Goal: Information Seeking & Learning: Check status

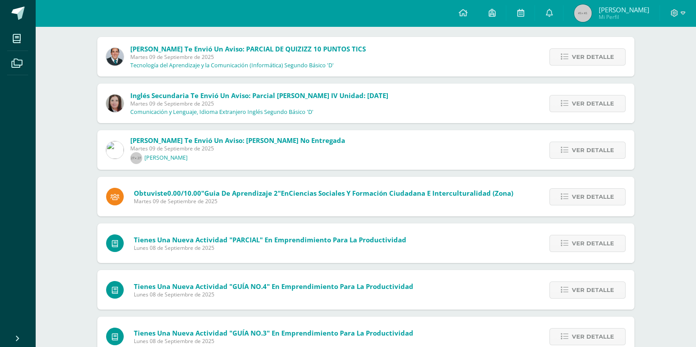
scroll to position [101, 0]
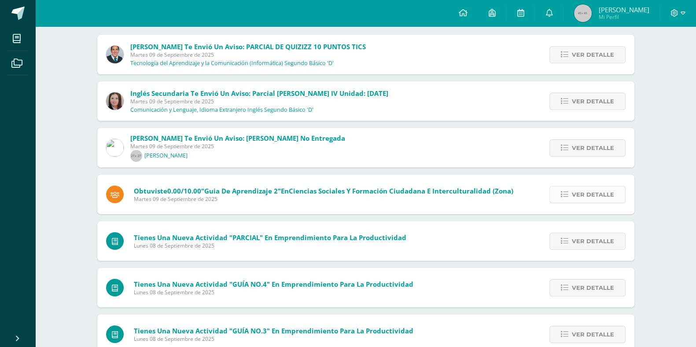
click at [602, 197] on span "Ver detalle" at bounding box center [593, 195] width 42 height 16
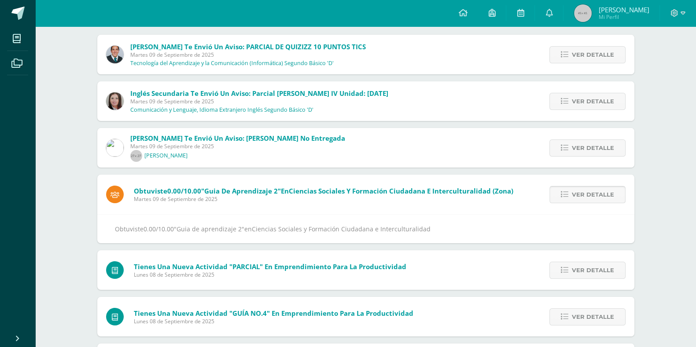
click at [603, 198] on span "Ver detalle" at bounding box center [593, 195] width 42 height 16
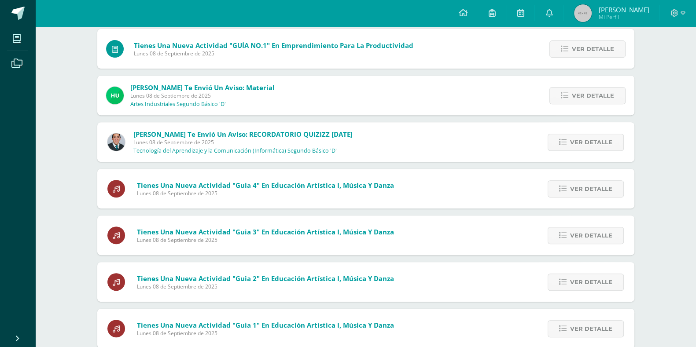
scroll to position [0, 0]
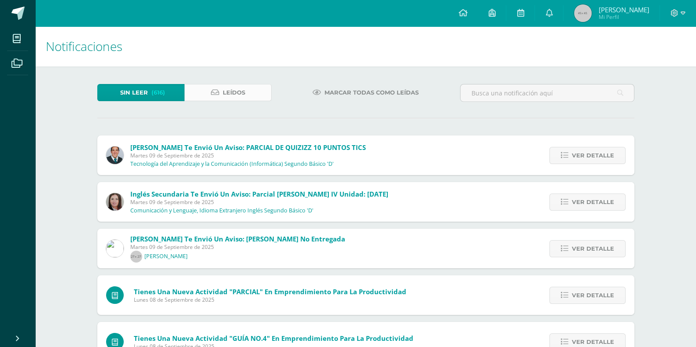
click at [226, 88] on span "Leídos" at bounding box center [234, 93] width 22 height 16
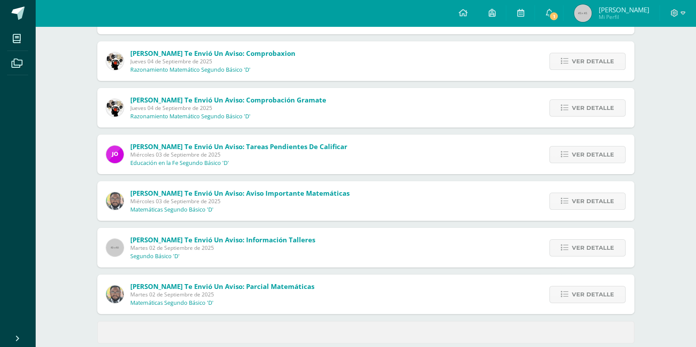
scroll to position [295, 0]
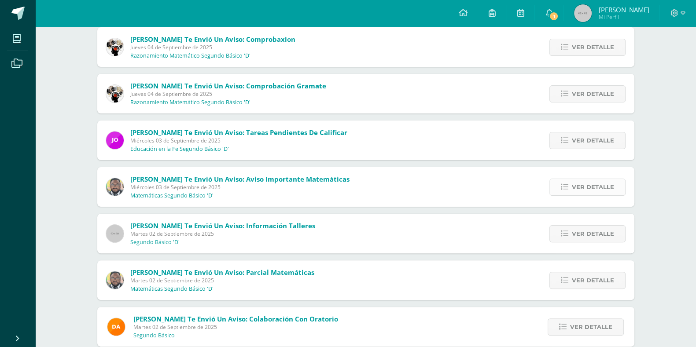
click at [588, 190] on span "Ver detalle" at bounding box center [593, 187] width 42 height 16
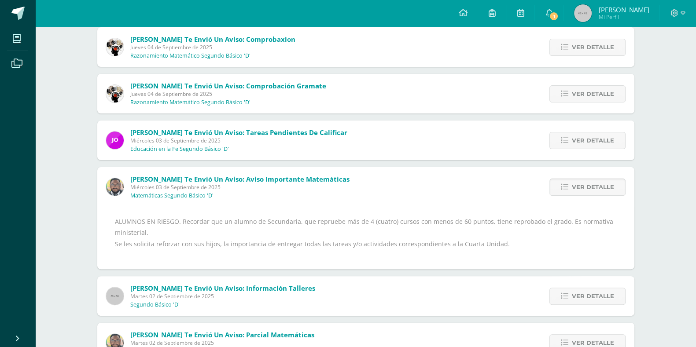
click at [588, 190] on span "Ver detalle" at bounding box center [593, 187] width 42 height 16
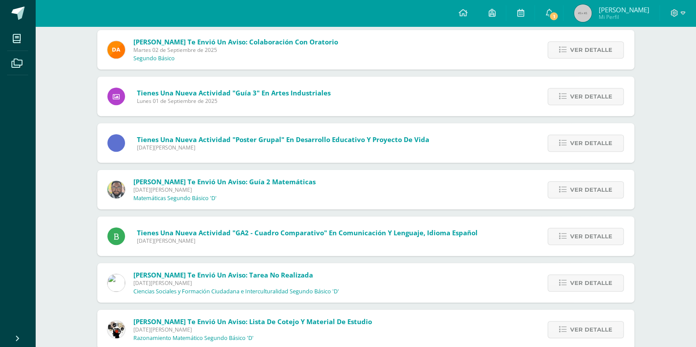
scroll to position [574, 0]
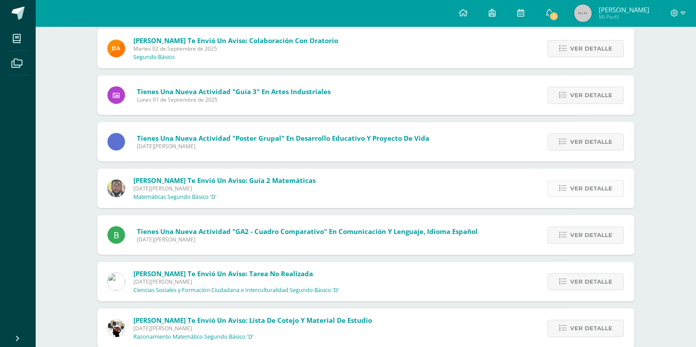
click at [593, 184] on span "Ver detalle" at bounding box center [591, 188] width 42 height 16
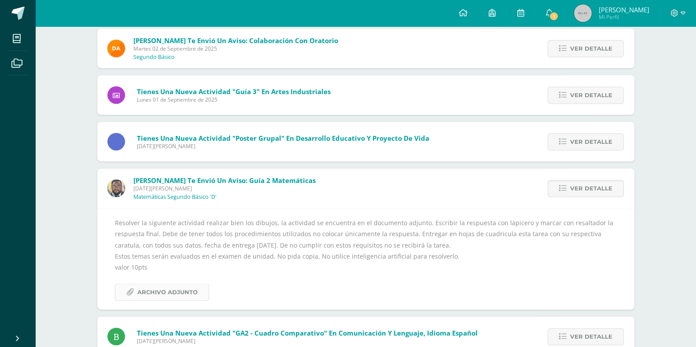
click at [155, 299] on span "Archivo Adjunto" at bounding box center [167, 292] width 60 height 16
click at [614, 192] on link "Ver detalle" at bounding box center [586, 188] width 76 height 17
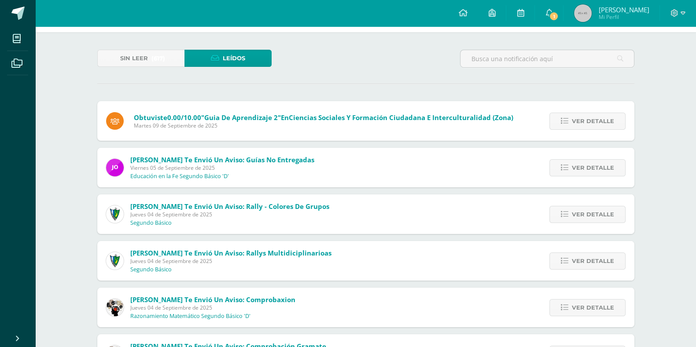
scroll to position [0, 0]
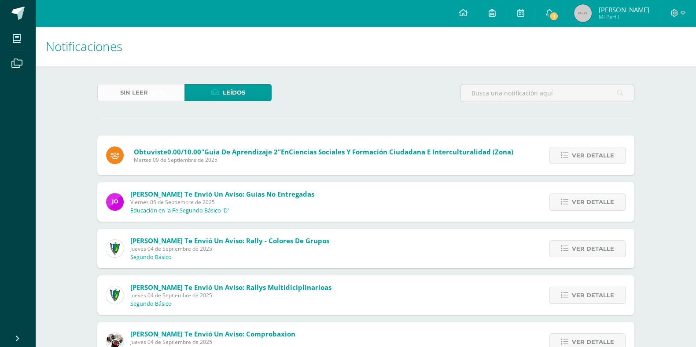
click at [154, 90] on span "(617)" at bounding box center [158, 93] width 14 height 16
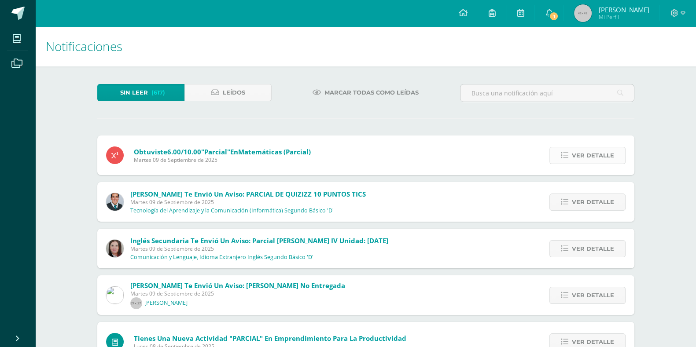
click at [583, 155] on span "Ver detalle" at bounding box center [593, 155] width 42 height 16
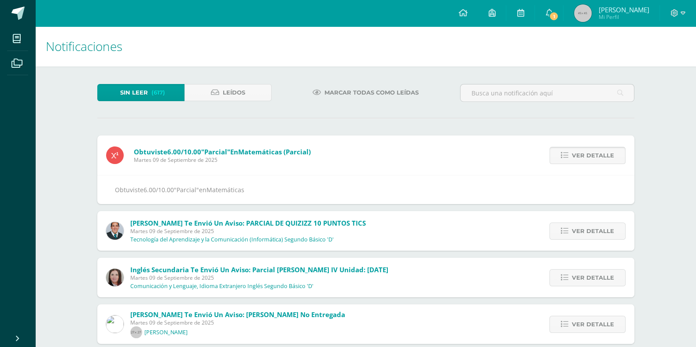
click at [582, 156] on span "Ver detalle" at bounding box center [593, 155] width 42 height 16
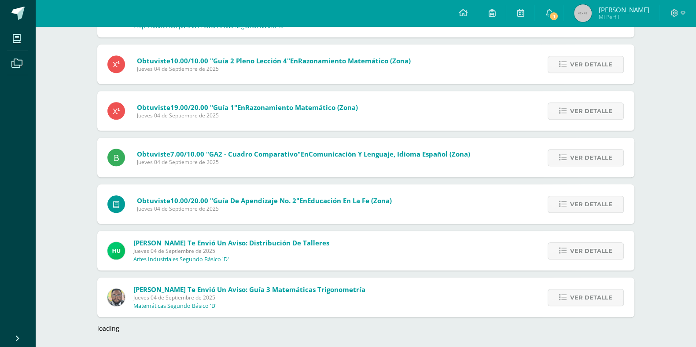
scroll to position [1167, 0]
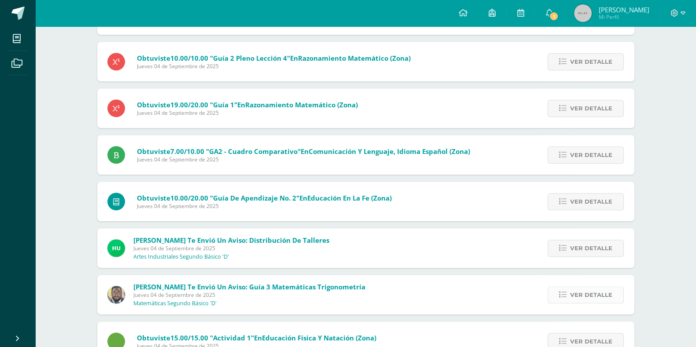
click at [569, 296] on link "Ver detalle" at bounding box center [586, 295] width 76 height 17
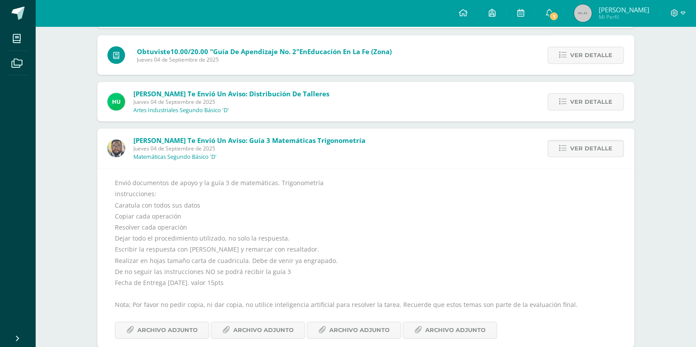
scroll to position [1333, 0]
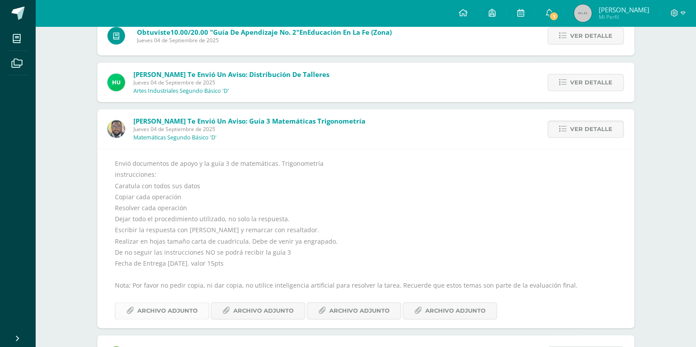
click at [151, 311] on span "Archivo Adjunto" at bounding box center [167, 311] width 60 height 16
click at [242, 309] on span "Archivo Adjunto" at bounding box center [263, 311] width 60 height 16
click at [321, 315] on link "Archivo Adjunto" at bounding box center [354, 310] width 94 height 17
click at [434, 312] on span "Archivo Adjunto" at bounding box center [455, 311] width 60 height 16
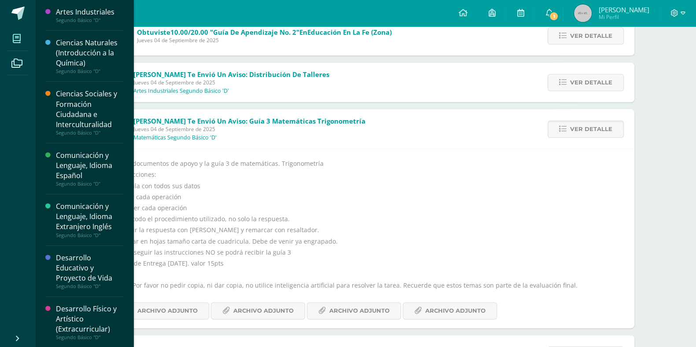
click at [15, 43] on icon at bounding box center [17, 38] width 8 height 9
click at [92, 115] on div "Ciencias Sociales y Formación Ciudadana e Interculturalidad" at bounding box center [89, 109] width 67 height 40
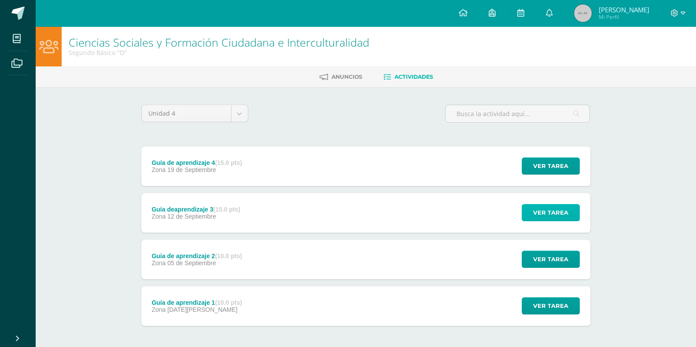
click at [539, 212] on span "Ver tarea" at bounding box center [550, 213] width 35 height 16
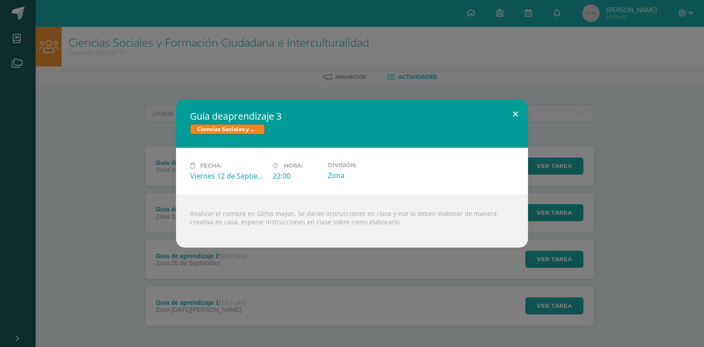
click at [512, 115] on button at bounding box center [515, 114] width 25 height 30
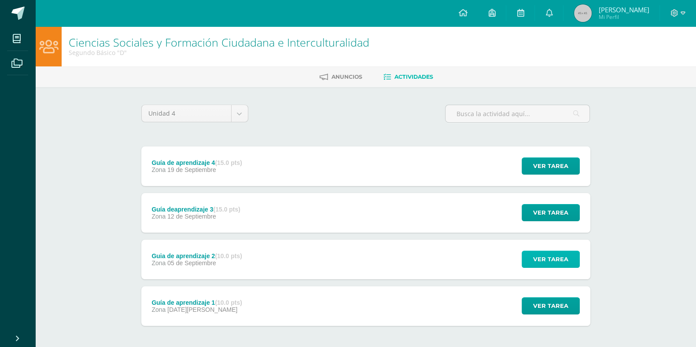
click at [535, 261] on span "Ver tarea" at bounding box center [550, 259] width 35 height 16
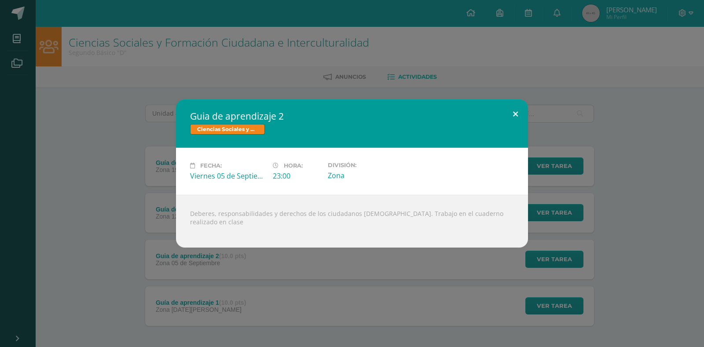
click at [519, 112] on button at bounding box center [515, 114] width 25 height 30
